Goal: Transaction & Acquisition: Obtain resource

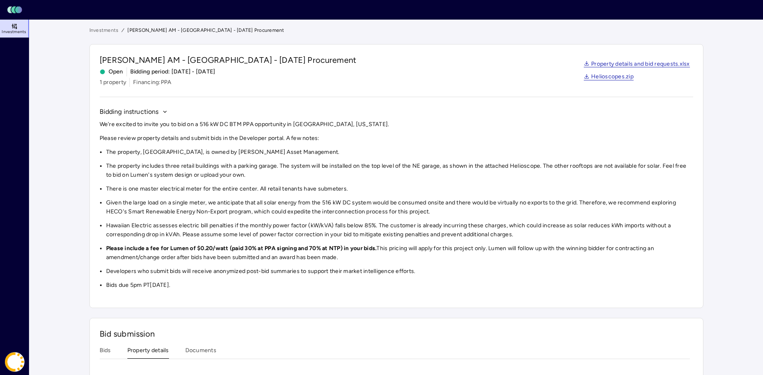
click at [13, 9] on icon at bounding box center [13, 10] width 5 height 7
drag, startPoint x: 200, startPoint y: 124, endPoint x: 357, endPoint y: 125, distance: 156.8
click at [357, 125] on p "We're excited to invite you to bid on a 516 kW DC BTM PPA opportunity in Honolu…" at bounding box center [397, 124] width 594 height 9
copy p "516 kW DC BTM PPA opportunity in Honolulu, Hawaii."
click at [604, 67] on link "Property details and bid requests.xlsx" at bounding box center [637, 64] width 106 height 7
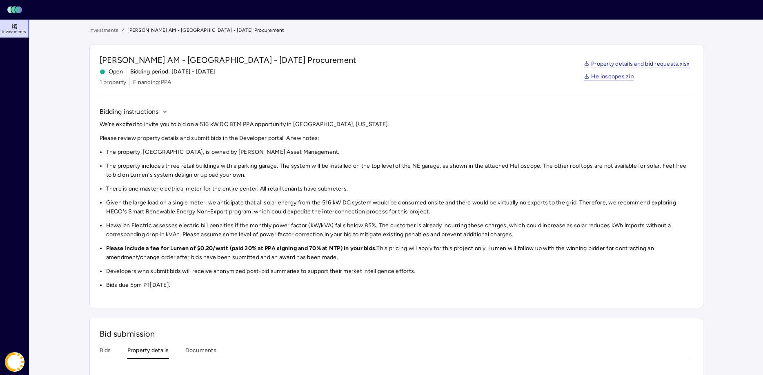
click at [543, 128] on p "We're excited to invite you to bid on a 516 kW DC BTM PPA opportunity in Honolu…" at bounding box center [397, 124] width 594 height 9
click at [608, 78] on link "Helioscopes.zip" at bounding box center [609, 77] width 50 height 7
click at [556, 3] on header "Toggle Sidebar Lumen Energy Logo" at bounding box center [381, 10] width 763 height 20
drag, startPoint x: 95, startPoint y: 53, endPoint x: 333, endPoint y: 285, distance: 332.7
click at [333, 285] on div "JP Morgan AM - Royal Hawaiian Center - Aug 2025 Procurement Open Bidding period…" at bounding box center [396, 176] width 614 height 264
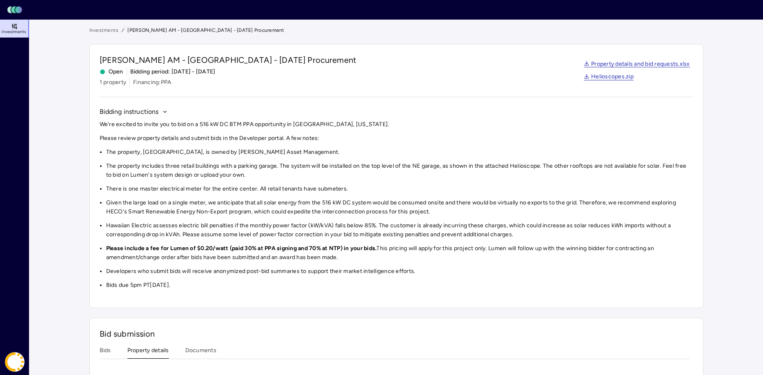
copy div "We're excited to invite you to bid on a 516 kW DC BTM PPA opportunity in Honolu…"
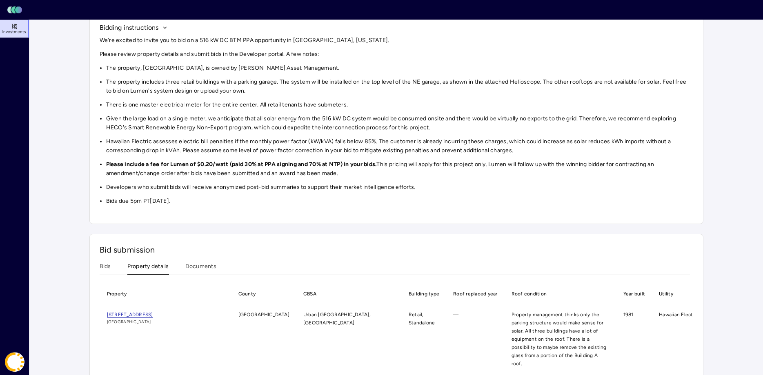
scroll to position [94, 0]
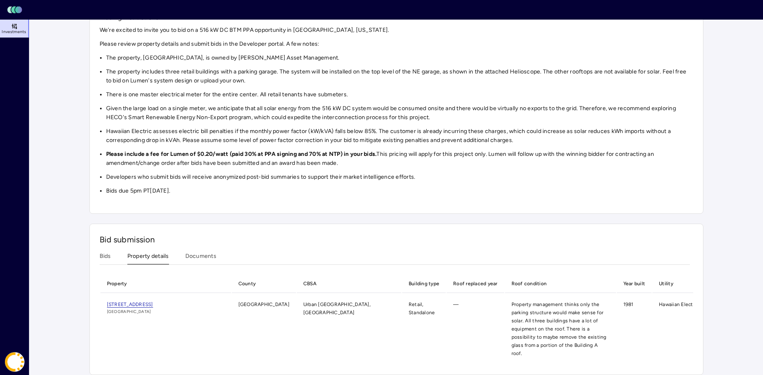
click at [69, 157] on main "Investments JP Morgan AM - Royal Hawaiian Center - Aug 2025 Procurement JP Morg…" at bounding box center [396, 153] width 734 height 457
drag, startPoint x: 228, startPoint y: 117, endPoint x: 108, endPoint y: 119, distance: 120.1
click at [108, 119] on li "Given the large load on a single meter, we anticipate that all solar energy fro…" at bounding box center [399, 113] width 587 height 18
copy li "HECO's Smart Renewable Energy Non-Export"
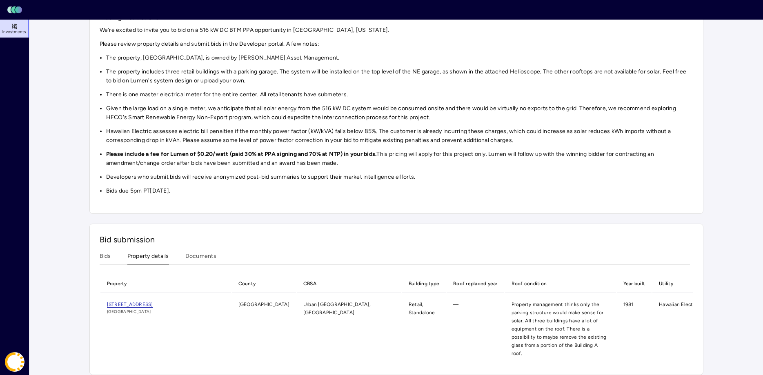
click at [70, 214] on main "Investments JP Morgan AM - Royal Hawaiian Center - Aug 2025 Procurement JP Morg…" at bounding box center [396, 153] width 734 height 457
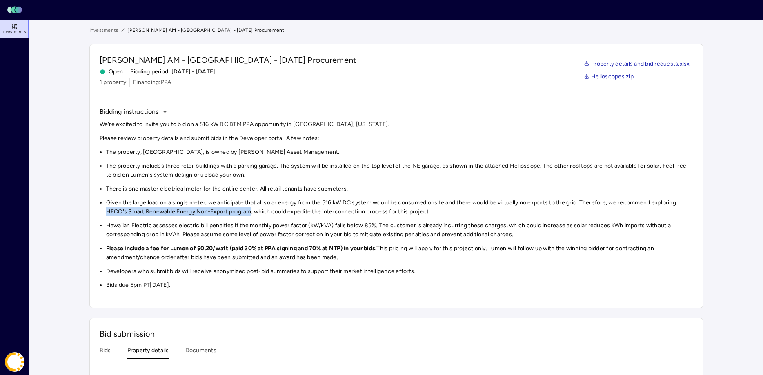
drag, startPoint x: 107, startPoint y: 212, endPoint x: 251, endPoint y: 212, distance: 144.2
click at [251, 212] on li "Given the large load on a single meter, we anticipate that all solar energy fro…" at bounding box center [399, 207] width 587 height 18
copy li "HECO's Smart Renewable Energy Non-Export program"
click at [63, 256] on main "Investments JP Morgan AM - Royal Hawaiian Center - Aug 2025 Procurement JP Morg…" at bounding box center [396, 248] width 734 height 457
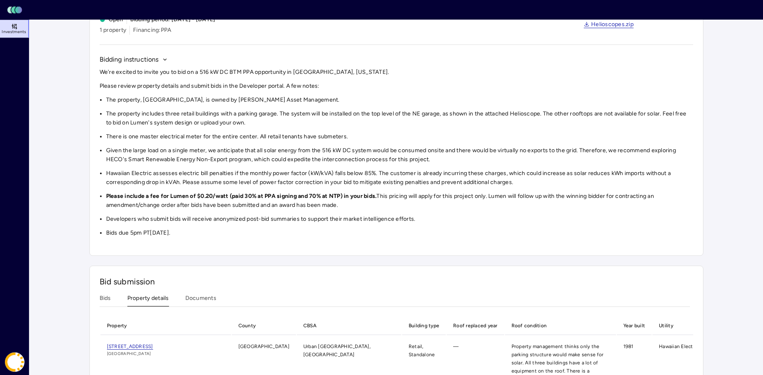
scroll to position [83, 0]
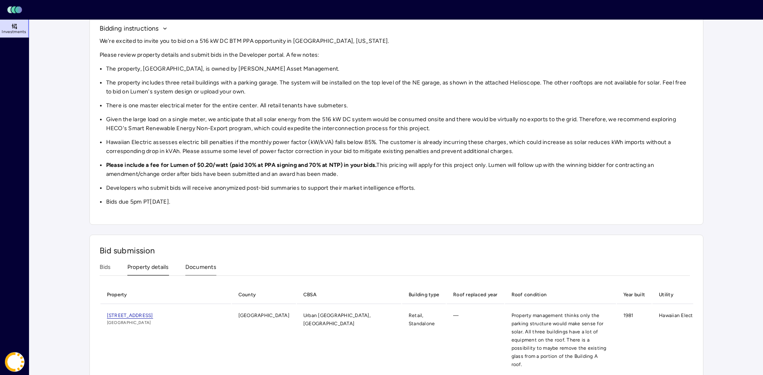
click at [200, 270] on div "Investments JP Morgan AM - Royal Hawaiian Center - Aug 2025 Procurement JP Morg…" at bounding box center [396, 164] width 614 height 443
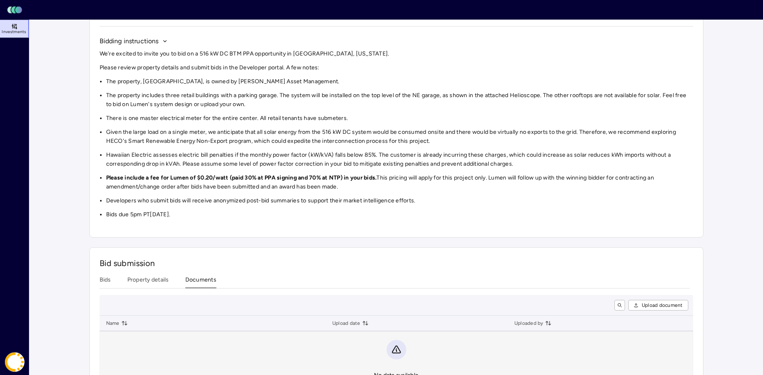
scroll to position [103, 0]
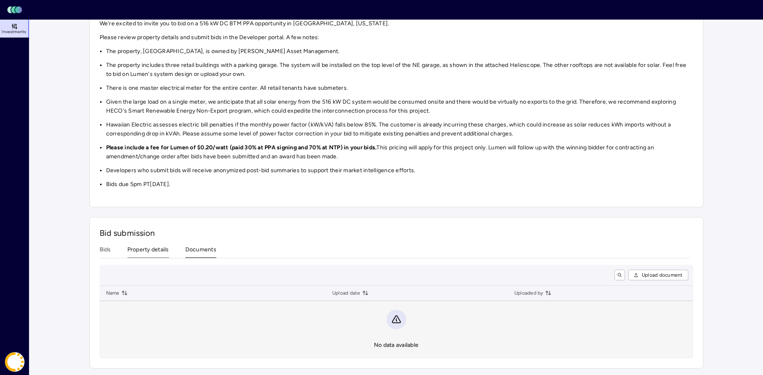
scroll to position [94, 0]
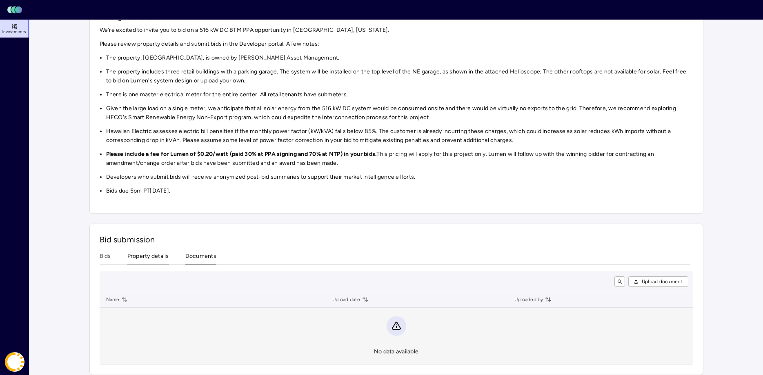
click at [153, 251] on div "Bid submission Bids Property details Documents Upload document Name Upload date…" at bounding box center [396, 300] width 614 height 152
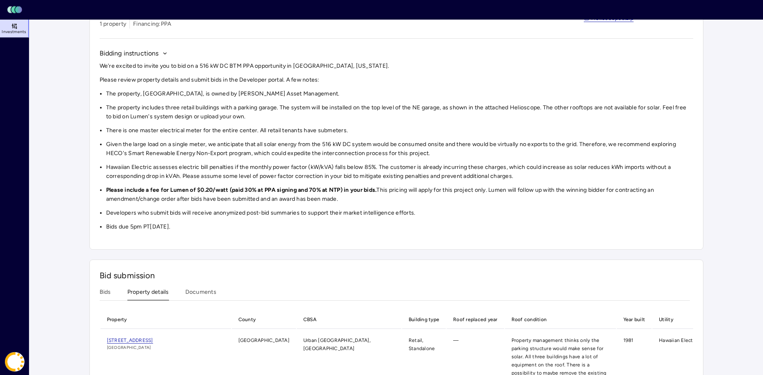
scroll to position [11, 0]
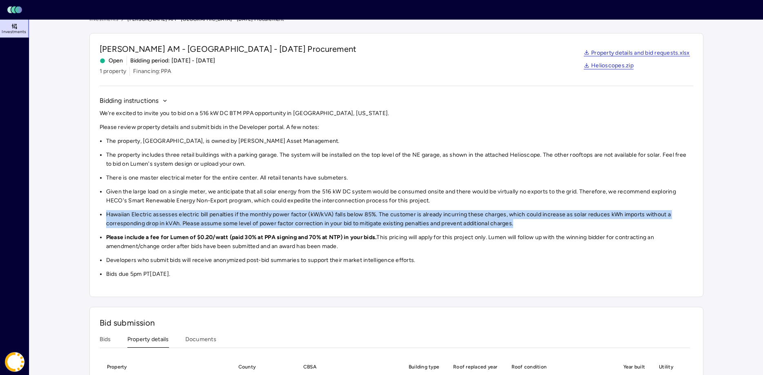
drag, startPoint x: 518, startPoint y: 221, endPoint x: 107, endPoint y: 216, distance: 411.3
click at [107, 216] on li "Hawaiian Electric assesses electric bill penalties if the monthly power factor …" at bounding box center [399, 219] width 587 height 18
copy li "Hawaiian Electric assesses electric bill penalties if the monthly power factor …"
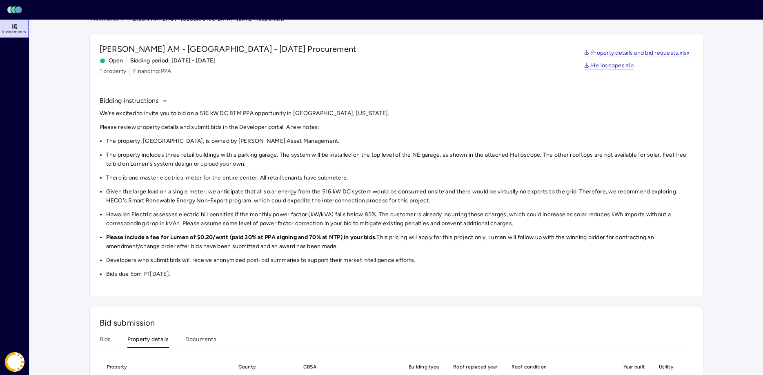
click at [83, 234] on div "Investments JP Morgan AM - Royal Hawaiian Center - Aug 2025 Procurement JP Morg…" at bounding box center [396, 237] width 627 height 457
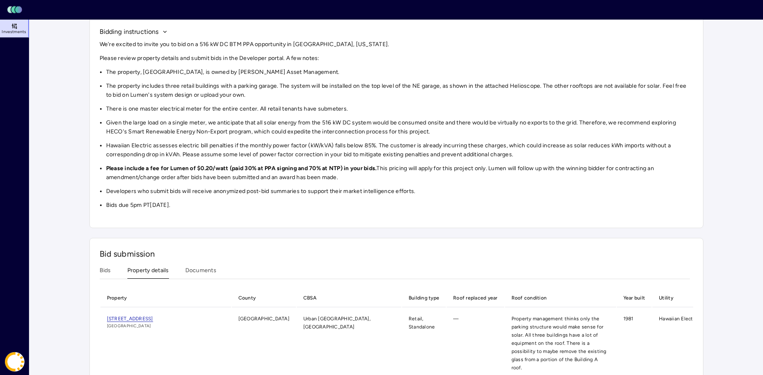
scroll to position [94, 0]
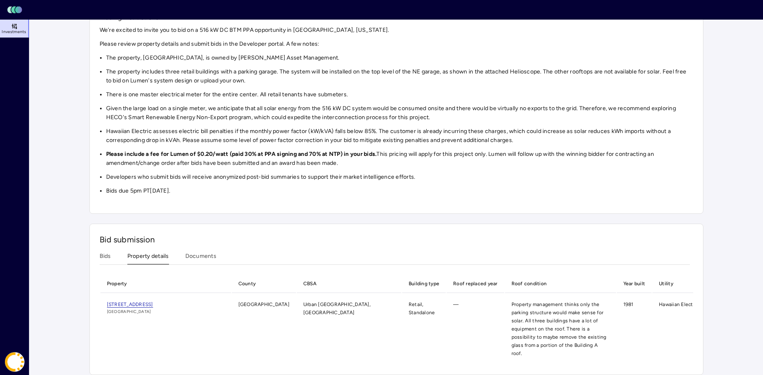
click at [98, 257] on div "Bid submission Bids Property details Documents Property County CBSA Building ty…" at bounding box center [396, 300] width 614 height 152
click at [107, 257] on button "Bids" at bounding box center [105, 258] width 11 height 13
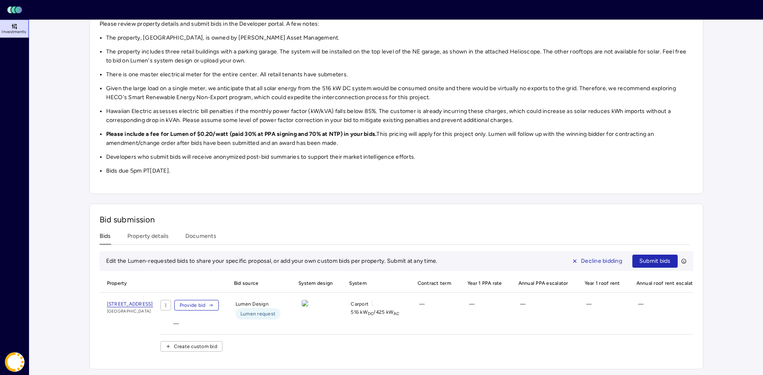
scroll to position [118, 0]
click at [206, 304] on span "Provide bid" at bounding box center [193, 305] width 26 height 8
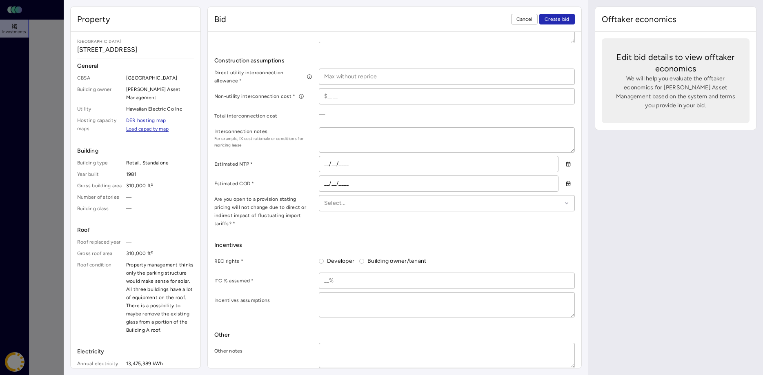
scroll to position [425, 0]
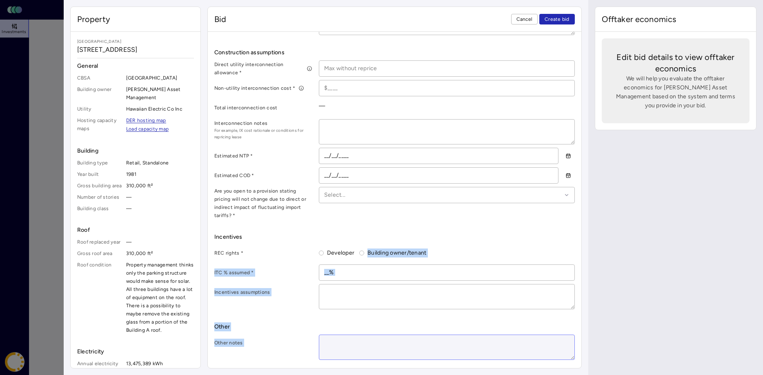
drag, startPoint x: 213, startPoint y: 120, endPoint x: 425, endPoint y: 336, distance: 302.3
click at [425, 336] on div "Bid detail Bid name * Lumen Design System design PV System 1 Carport 516 kW DC …" at bounding box center [395, 200] width 374 height 336
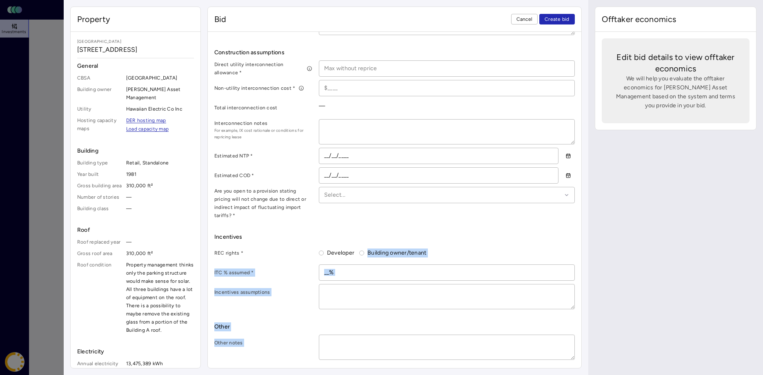
copy div "Building owner/tenant ITC % assumed * Incentives assumptions Other Other notes"
click at [284, 223] on div "Bid terms Contract term * Year 1 PPA rate * Annual PPA escalator * Additional p…" at bounding box center [394, 109] width 361 height 501
click at [523, 17] on span "Cancel" at bounding box center [525, 19] width 16 height 8
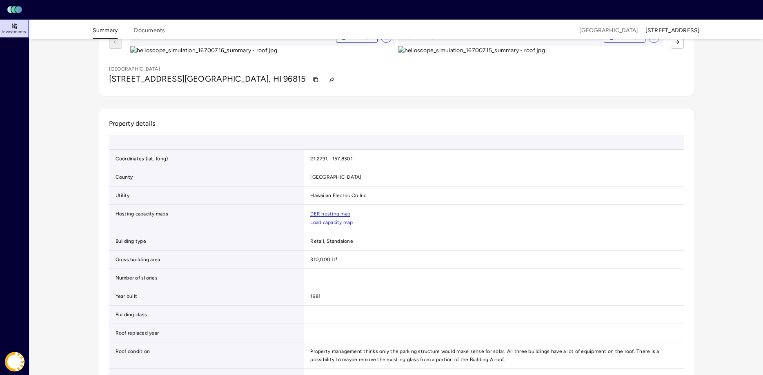
scroll to position [42, 0]
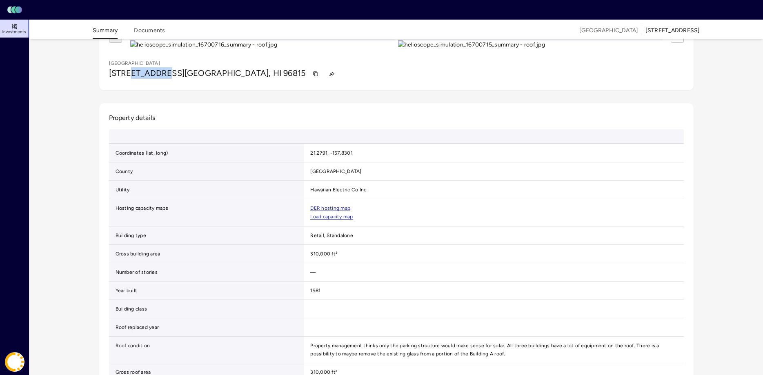
drag, startPoint x: 162, startPoint y: 262, endPoint x: 130, endPoint y: 264, distance: 32.3
click at [130, 78] on span "[STREET_ADDRESS]" at bounding box center [147, 73] width 76 height 10
copy span "Kalākaua"
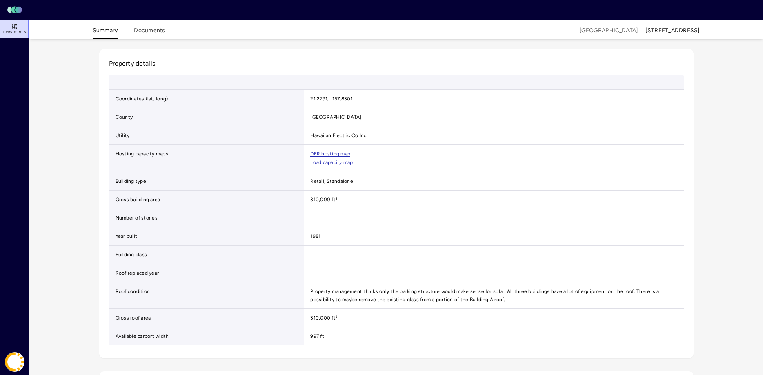
scroll to position [0, 0]
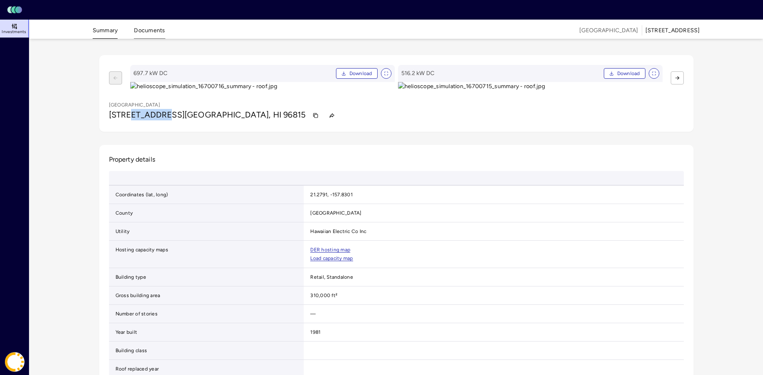
click at [152, 29] on button "Documents" at bounding box center [149, 32] width 31 height 13
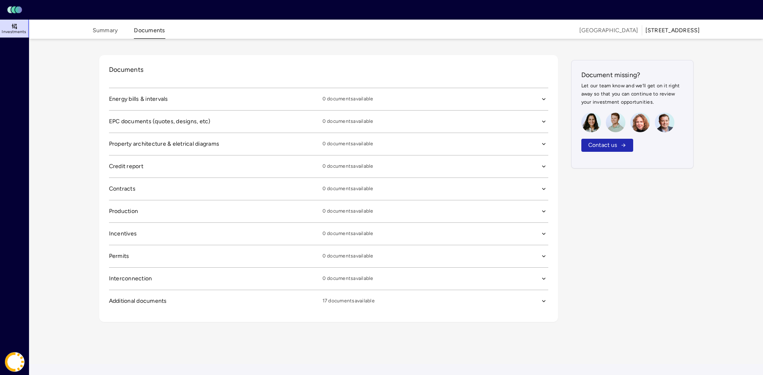
click at [417, 296] on div "Energy bills & intervals 0 documents available EPC documents (quotes, designs, …" at bounding box center [328, 200] width 439 height 225
click at [544, 102] on icon "button" at bounding box center [544, 99] width 6 height 6
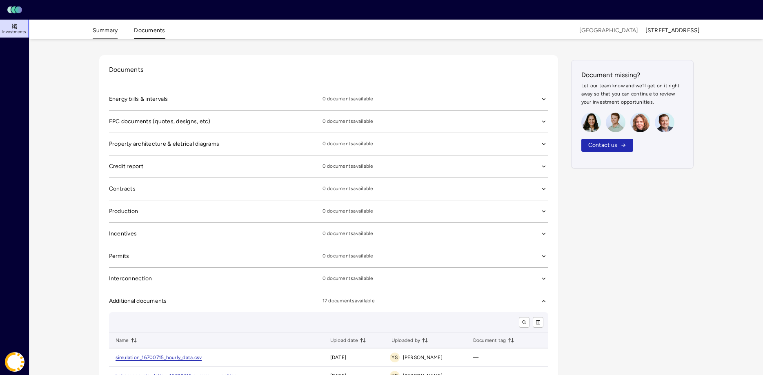
click at [104, 31] on button "Summary" at bounding box center [105, 32] width 25 height 13
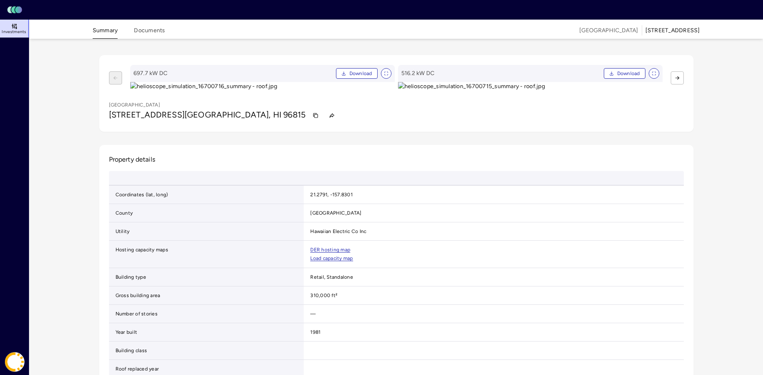
drag, startPoint x: 110, startPoint y: 305, endPoint x: 178, endPoint y: 307, distance: 67.8
click at [178, 120] on span "[STREET_ADDRESS]" at bounding box center [147, 115] width 76 height 10
copy span "2201 Kalākaua Ave"
click at [231, 91] on img at bounding box center [262, 86] width 265 height 9
click at [681, 85] on button "button" at bounding box center [677, 77] width 13 height 13
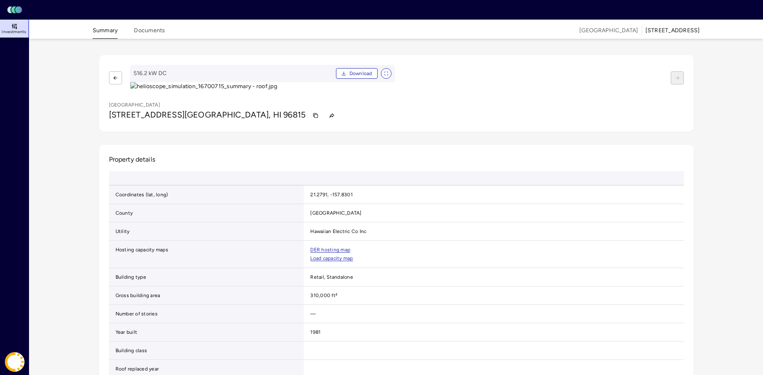
click at [114, 91] on div "697.7 kW DC Download 516.2 kW DC Download" at bounding box center [396, 78] width 575 height 26
click at [113, 85] on button "button" at bounding box center [115, 77] width 13 height 13
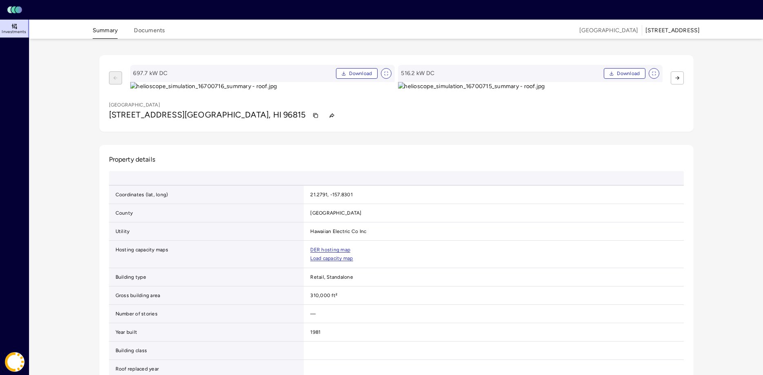
click at [327, 91] on img at bounding box center [262, 86] width 265 height 9
click at [618, 70] on span "Download" at bounding box center [628, 73] width 23 height 8
click at [608, 71] on button "Download" at bounding box center [625, 73] width 42 height 11
click at [633, 72] on span "Download" at bounding box center [628, 73] width 23 height 8
click at [652, 72] on icon "View full size image" at bounding box center [654, 73] width 5 height 5
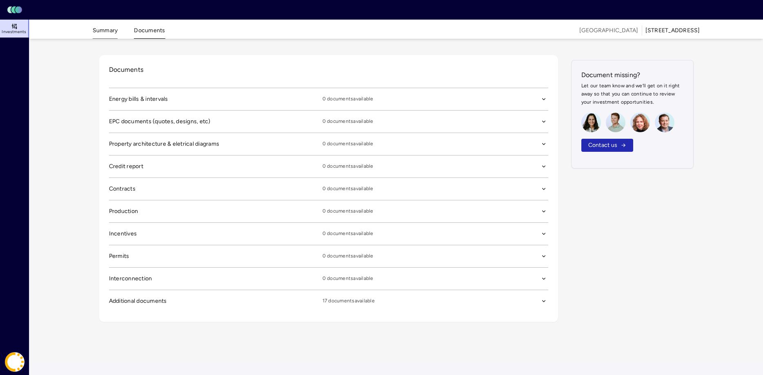
click at [95, 27] on button "Summary" at bounding box center [105, 32] width 25 height 13
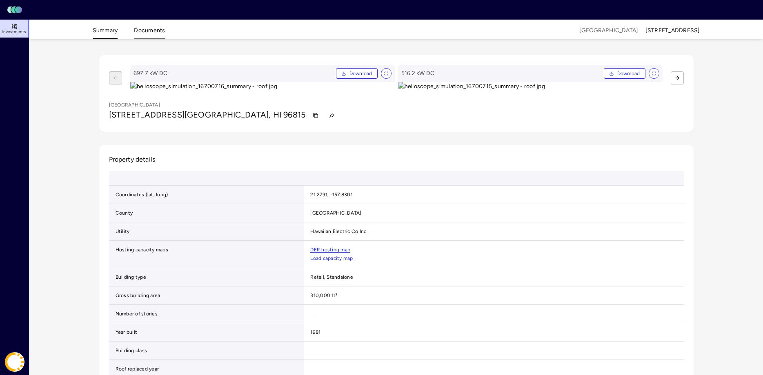
click at [145, 31] on button "Documents" at bounding box center [149, 32] width 31 height 13
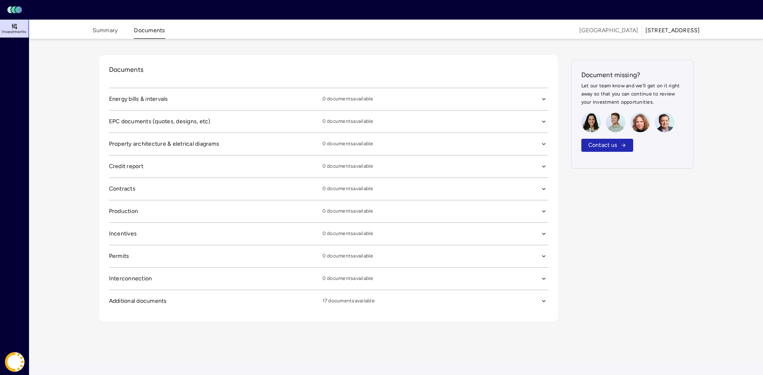
click at [546, 102] on icon "button" at bounding box center [544, 99] width 6 height 6
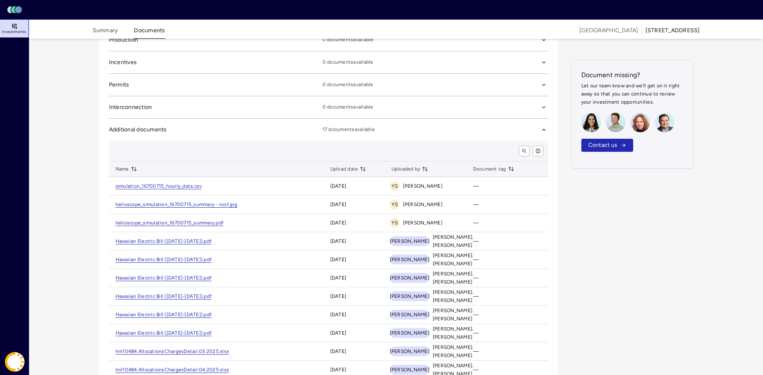
scroll to position [167, 0]
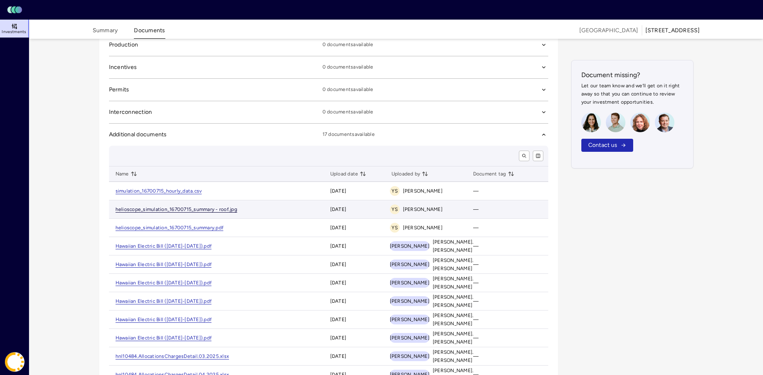
click at [196, 209] on link "helioscope_simulation_16700715_summary - roof.jpg" at bounding box center [177, 210] width 122 height 6
click at [596, 4] on header "Toggle Sidebar Lumen Energy Logo" at bounding box center [381, 10] width 763 height 20
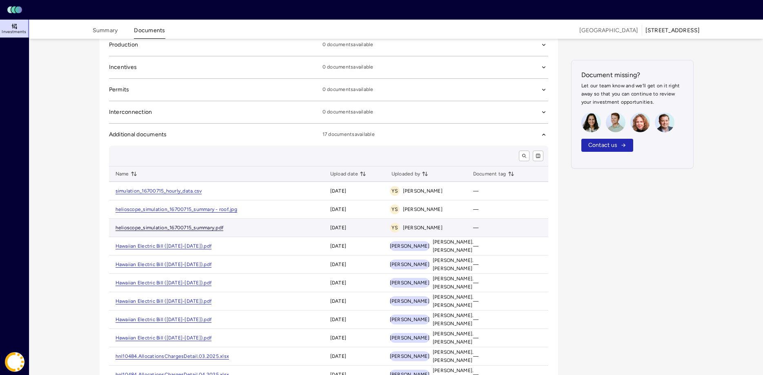
click at [199, 227] on link "helioscope_simulation_16700715_summary.pdf" at bounding box center [170, 228] width 108 height 6
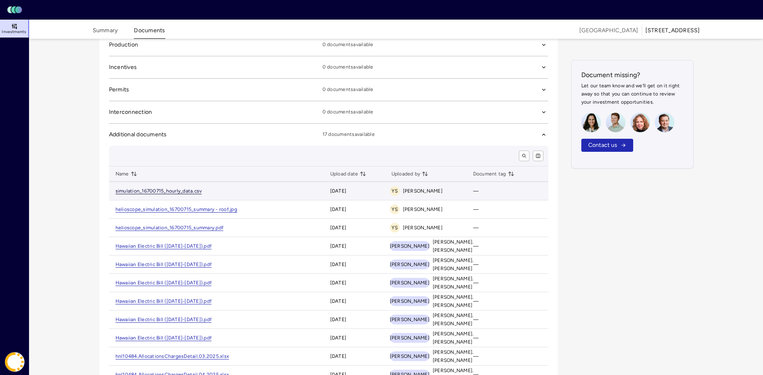
click at [173, 192] on link "simulation_16700715_hourly_data.csv" at bounding box center [159, 191] width 87 height 6
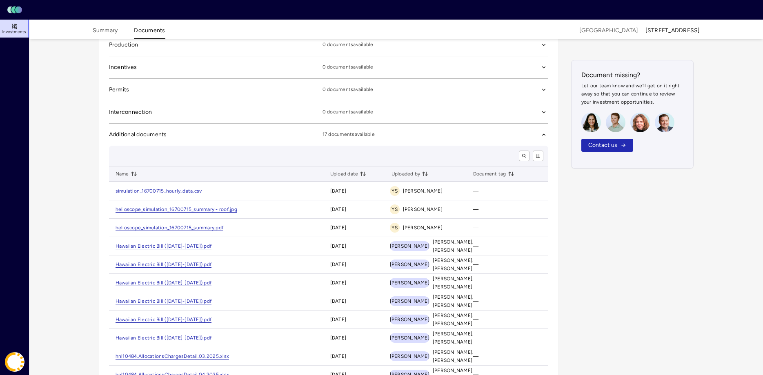
click at [357, 18] on header "Toggle Sidebar Lumen Energy Logo" at bounding box center [381, 10] width 763 height 20
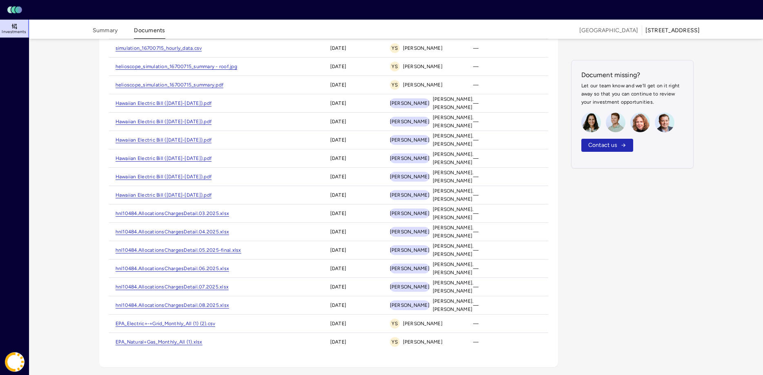
scroll to position [318, 0]
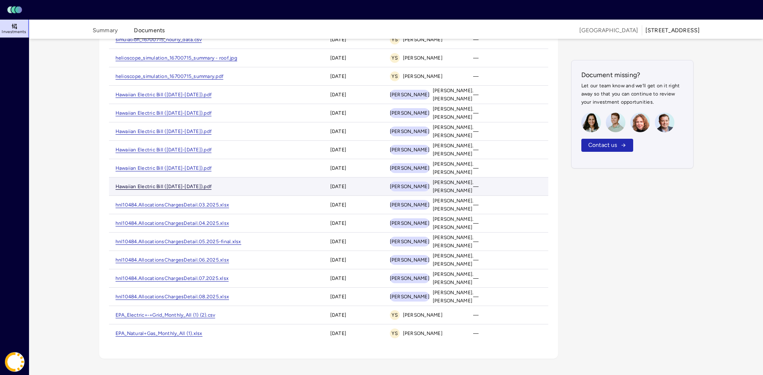
click at [173, 186] on link "Hawaiian Electric Bill ([DATE]-[DATE]).pdf" at bounding box center [164, 187] width 96 height 6
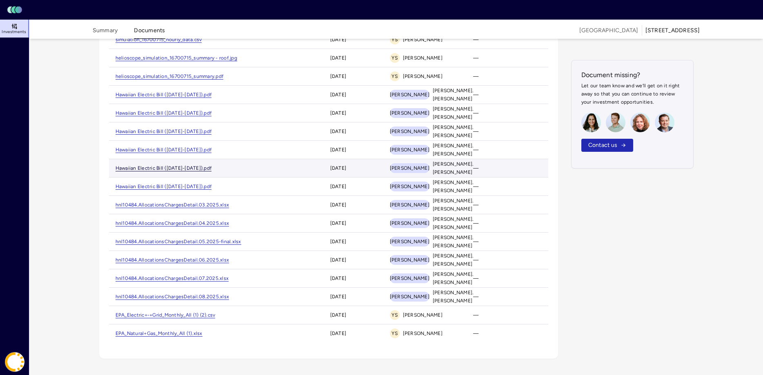
click at [195, 165] on link "Hawaiian Electric Bill ([DATE]-[DATE]).pdf" at bounding box center [164, 168] width 96 height 6
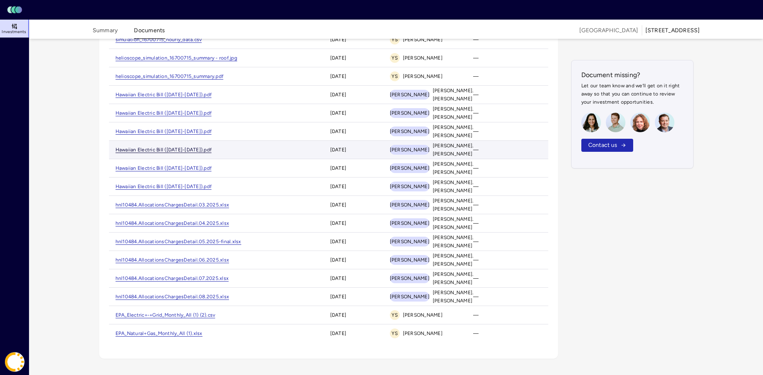
click at [193, 151] on link "Hawaiian Electric Bill ([DATE]-[DATE]).pdf" at bounding box center [164, 150] width 96 height 6
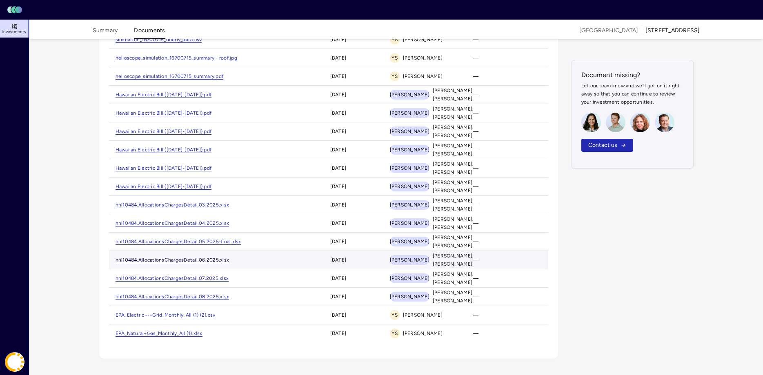
click at [186, 258] on link "hnl10484.AllocationsChargesDetail.06.2025.xlsx" at bounding box center [173, 260] width 114 height 6
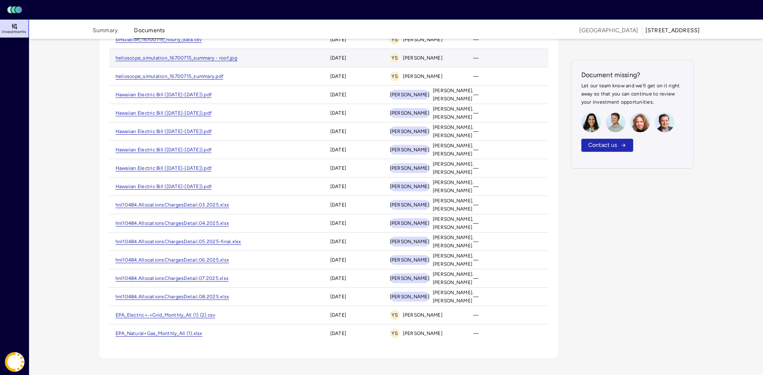
click at [588, 1] on header "Toggle Sidebar Lumen Energy Logo" at bounding box center [381, 10] width 763 height 20
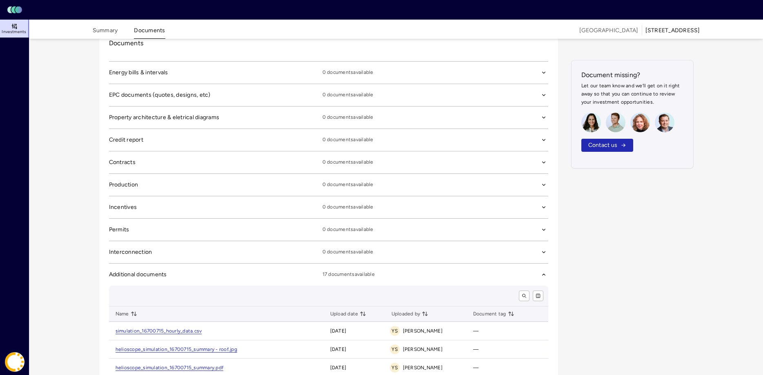
scroll to position [0, 0]
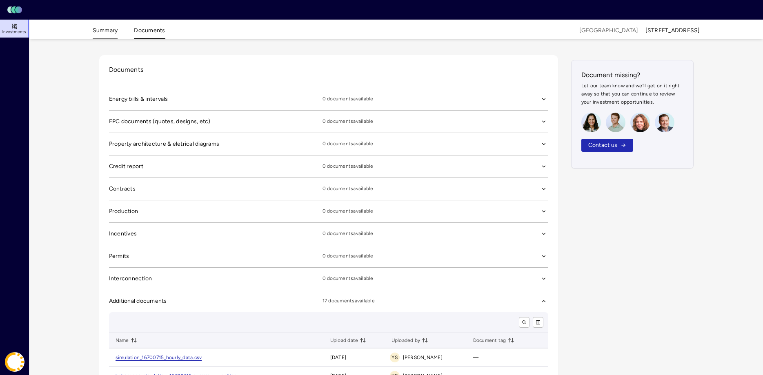
click at [95, 33] on button "Summary" at bounding box center [105, 32] width 25 height 13
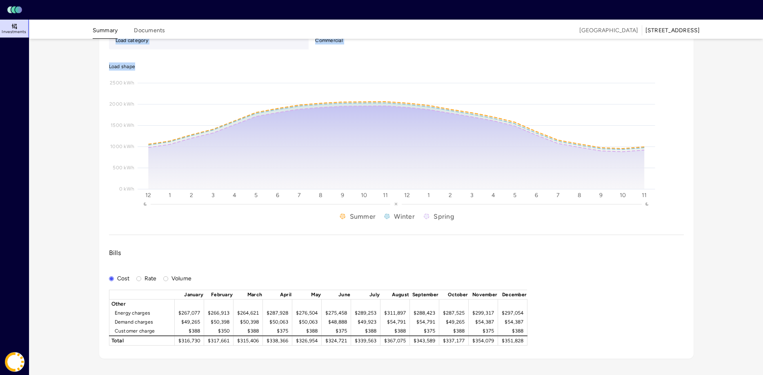
scroll to position [720, 0]
drag, startPoint x: 108, startPoint y: 58, endPoint x: 357, endPoint y: 207, distance: 290.4
copy tbody "Large Power Service for Royal Hawaiian Tariff code CUSTOM P Load category Comme…"
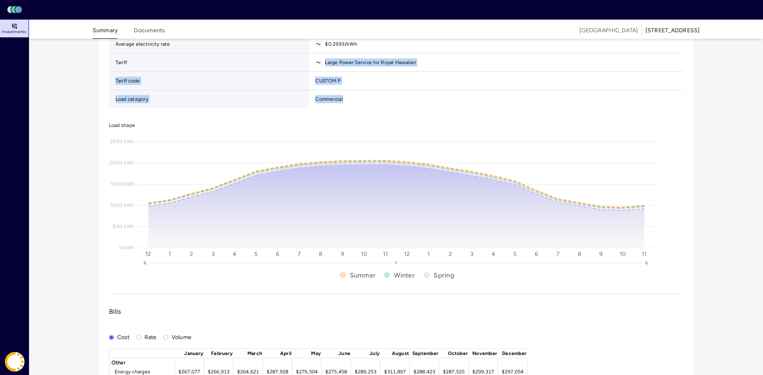
scroll to position [636, 0]
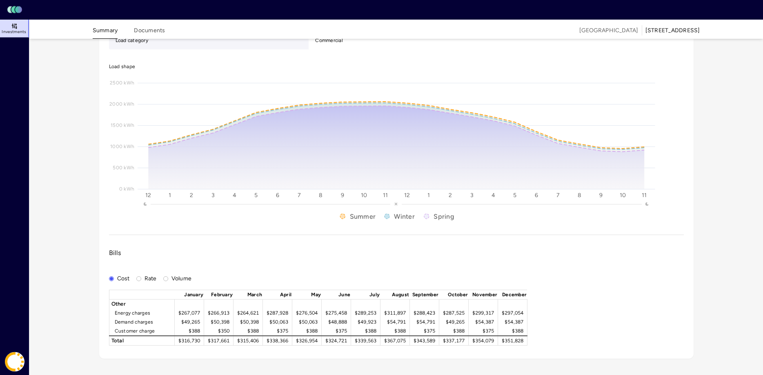
scroll to position [887, 0]
click at [141, 279] on button "Rate" at bounding box center [138, 278] width 5 height 5
click at [168, 278] on span "Volume" at bounding box center [177, 278] width 29 height 9
click at [165, 278] on button "Volume" at bounding box center [165, 278] width 5 height 5
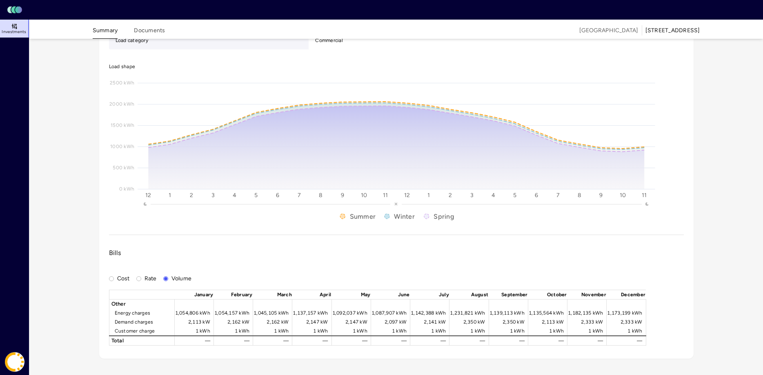
click at [109, 279] on button "Cost" at bounding box center [111, 278] width 5 height 5
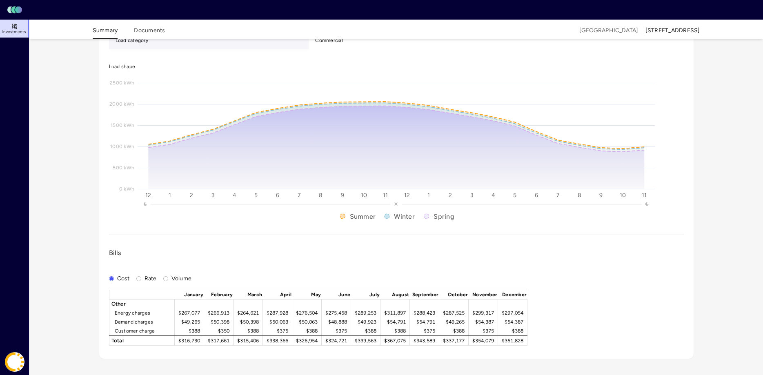
click at [138, 277] on button "Rate" at bounding box center [138, 278] width 5 height 5
click at [172, 279] on label "Volume" at bounding box center [180, 278] width 24 height 9
click at [168, 279] on button "Volume" at bounding box center [165, 278] width 5 height 5
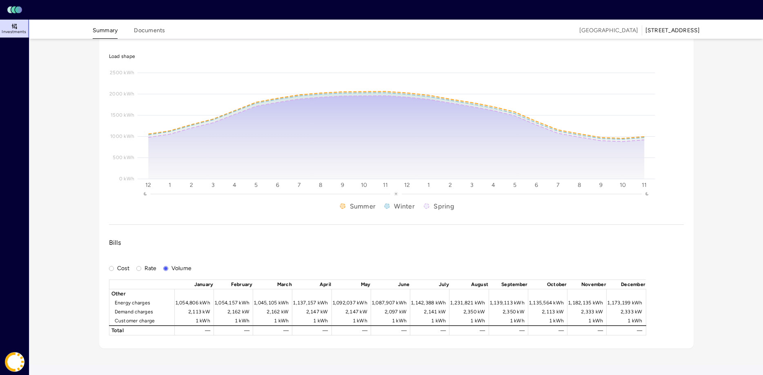
click at [110, 271] on button "Cost" at bounding box center [111, 268] width 5 height 5
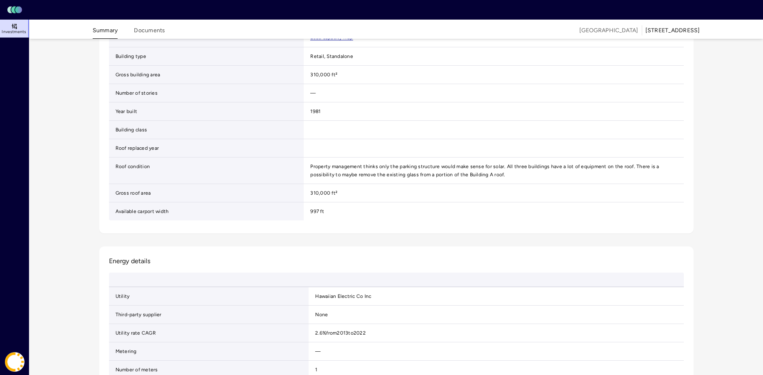
scroll to position [0, 0]
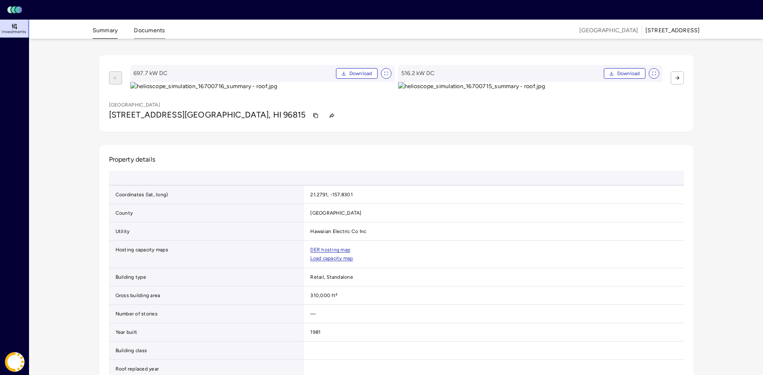
click at [147, 30] on button "Documents" at bounding box center [149, 32] width 31 height 13
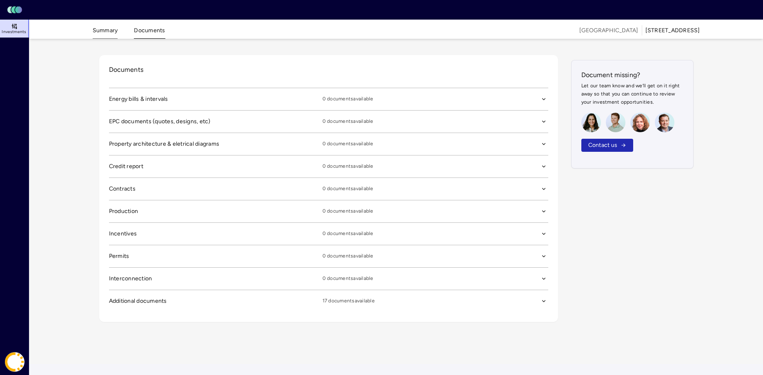
click at [109, 36] on button "Summary" at bounding box center [105, 32] width 25 height 13
